Goal: Entertainment & Leisure: Consume media (video, audio)

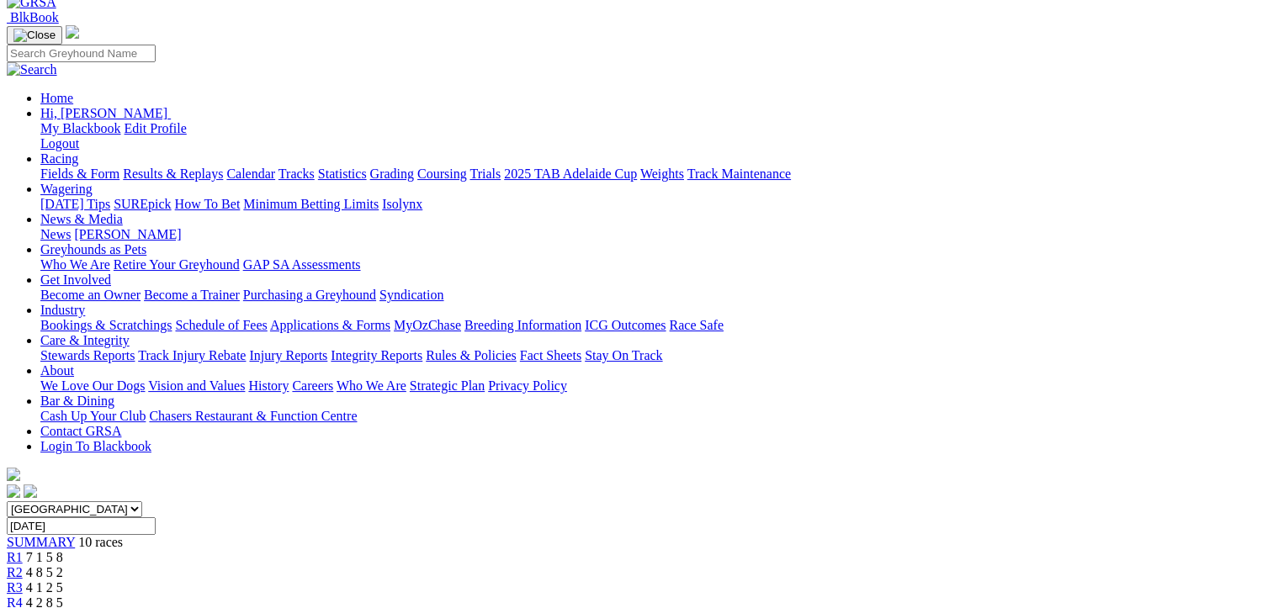
scroll to position [84, 0]
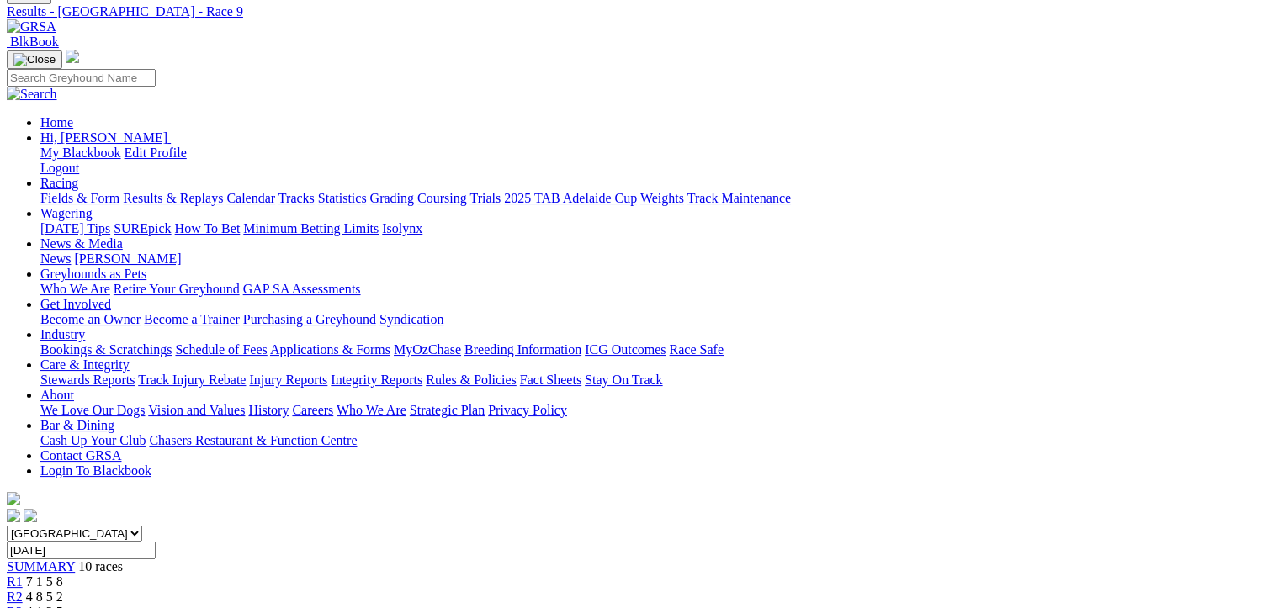
scroll to position [252, 0]
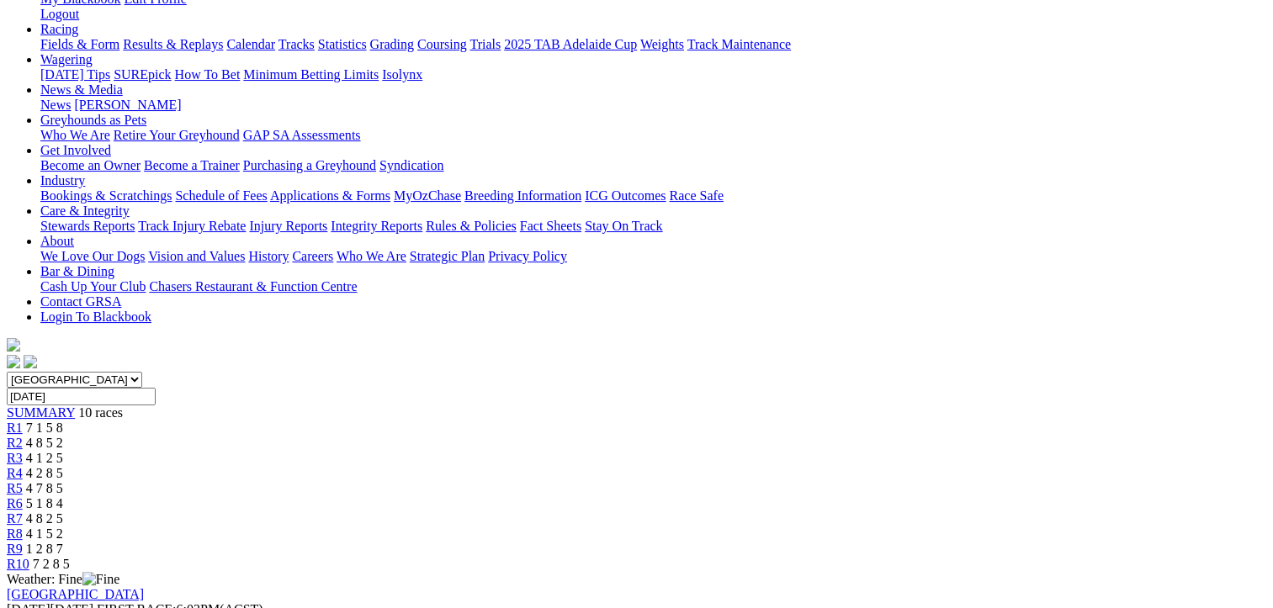
click at [70, 557] on span "7 2 8 5" at bounding box center [51, 564] width 37 height 14
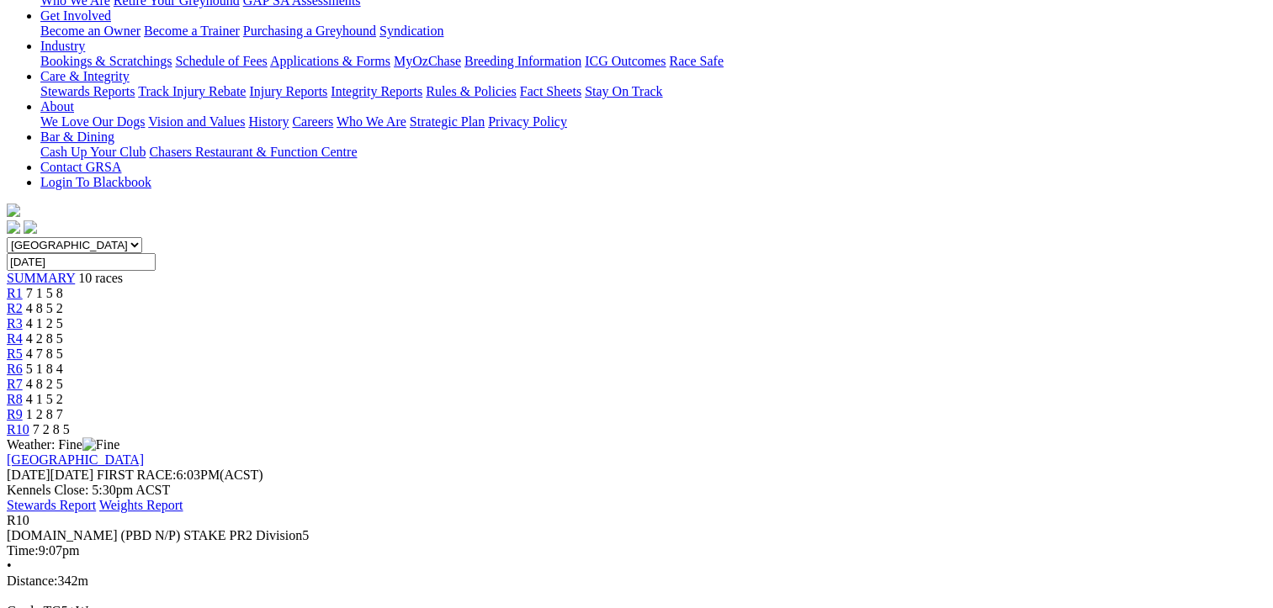
scroll to position [421, 0]
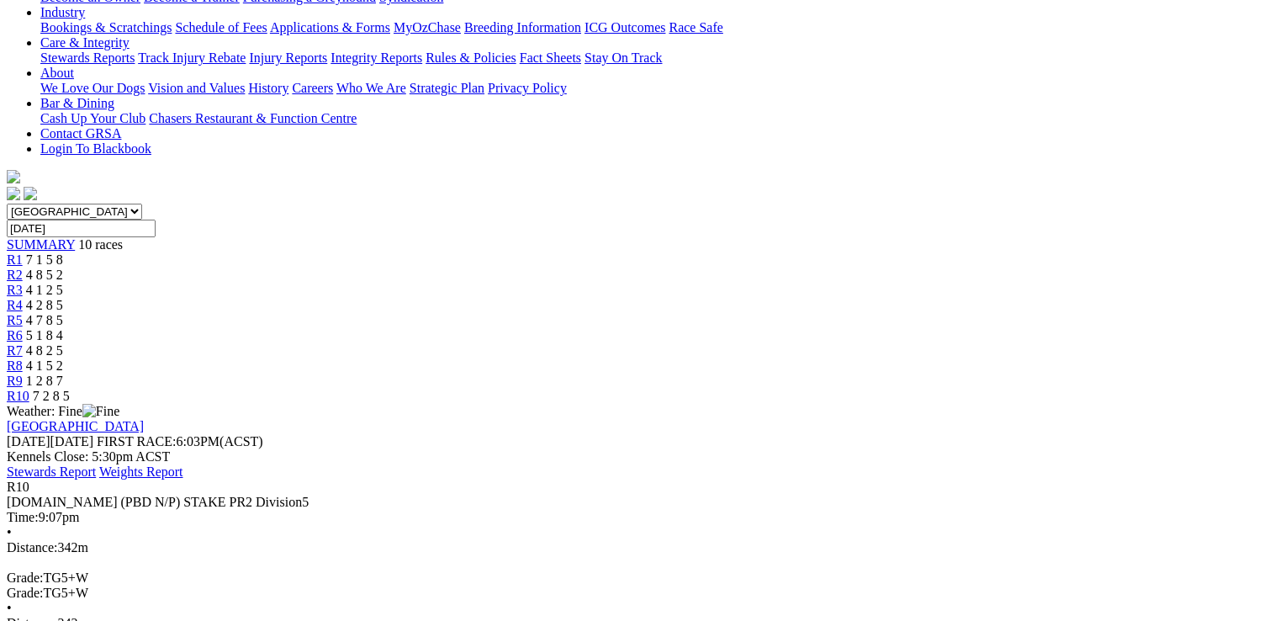
drag, startPoint x: 834, startPoint y: 56, endPoint x: 827, endPoint y: 64, distance: 10.7
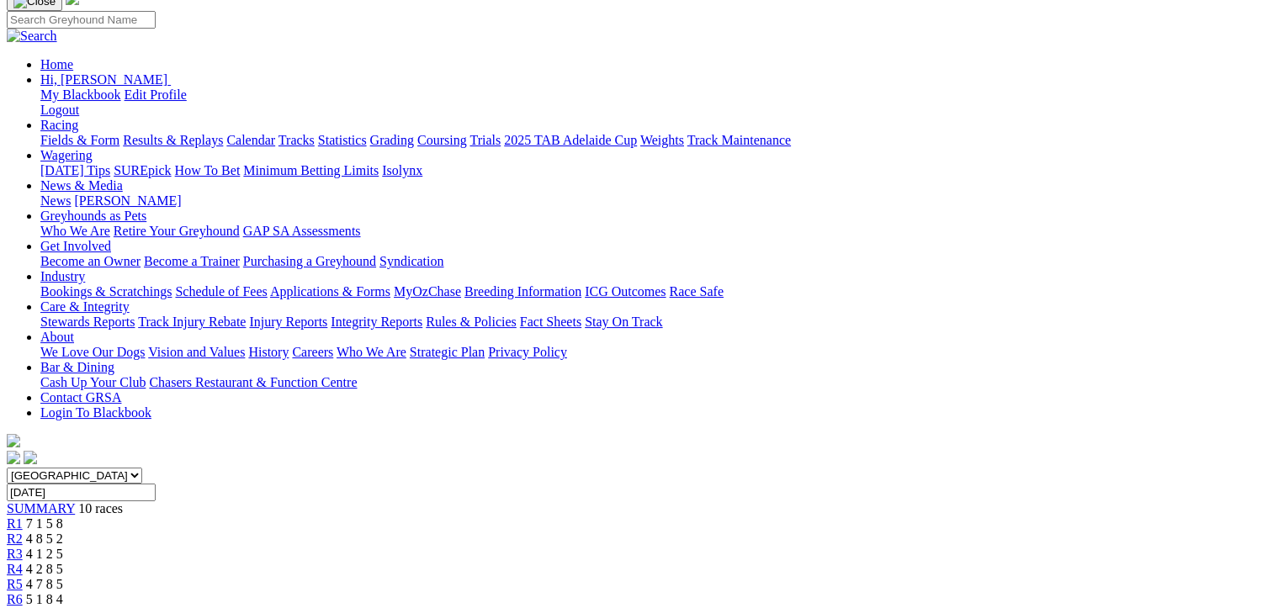
scroll to position [0, 0]
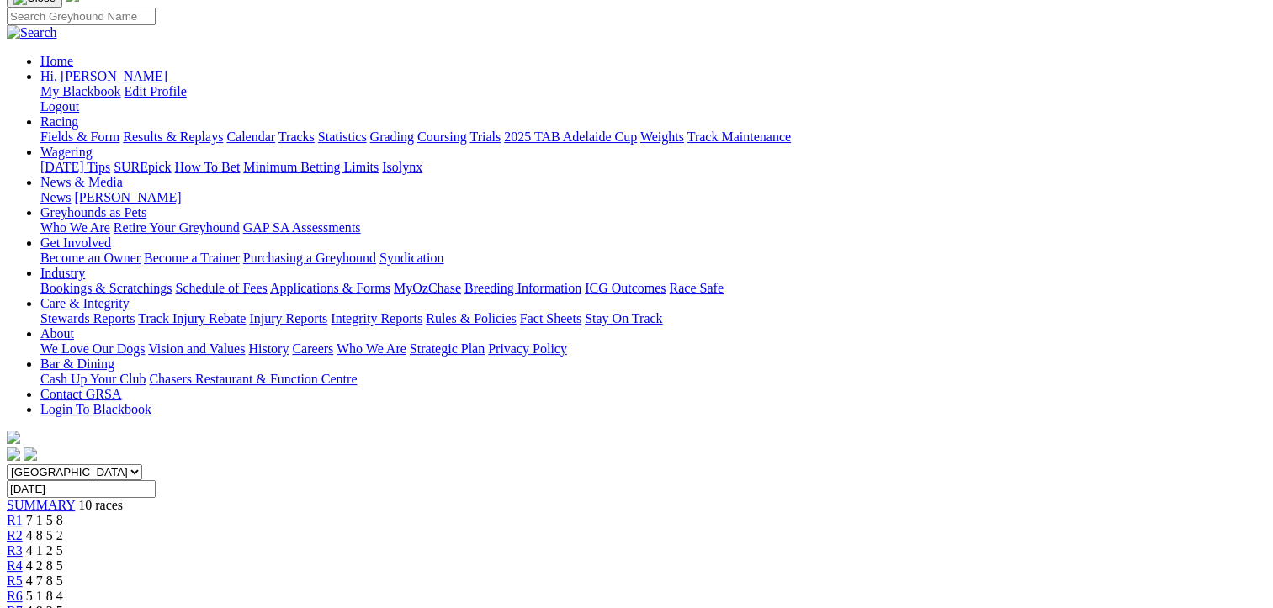
scroll to position [252, 0]
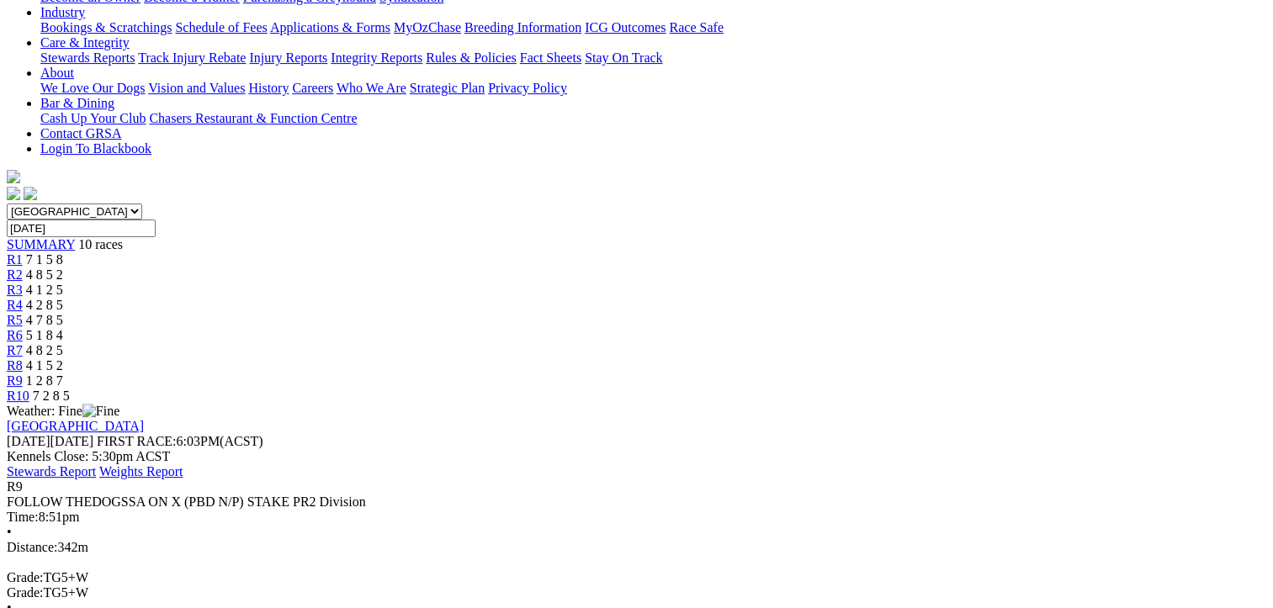
scroll to position [0, 0]
